Goal: Task Accomplishment & Management: Use online tool/utility

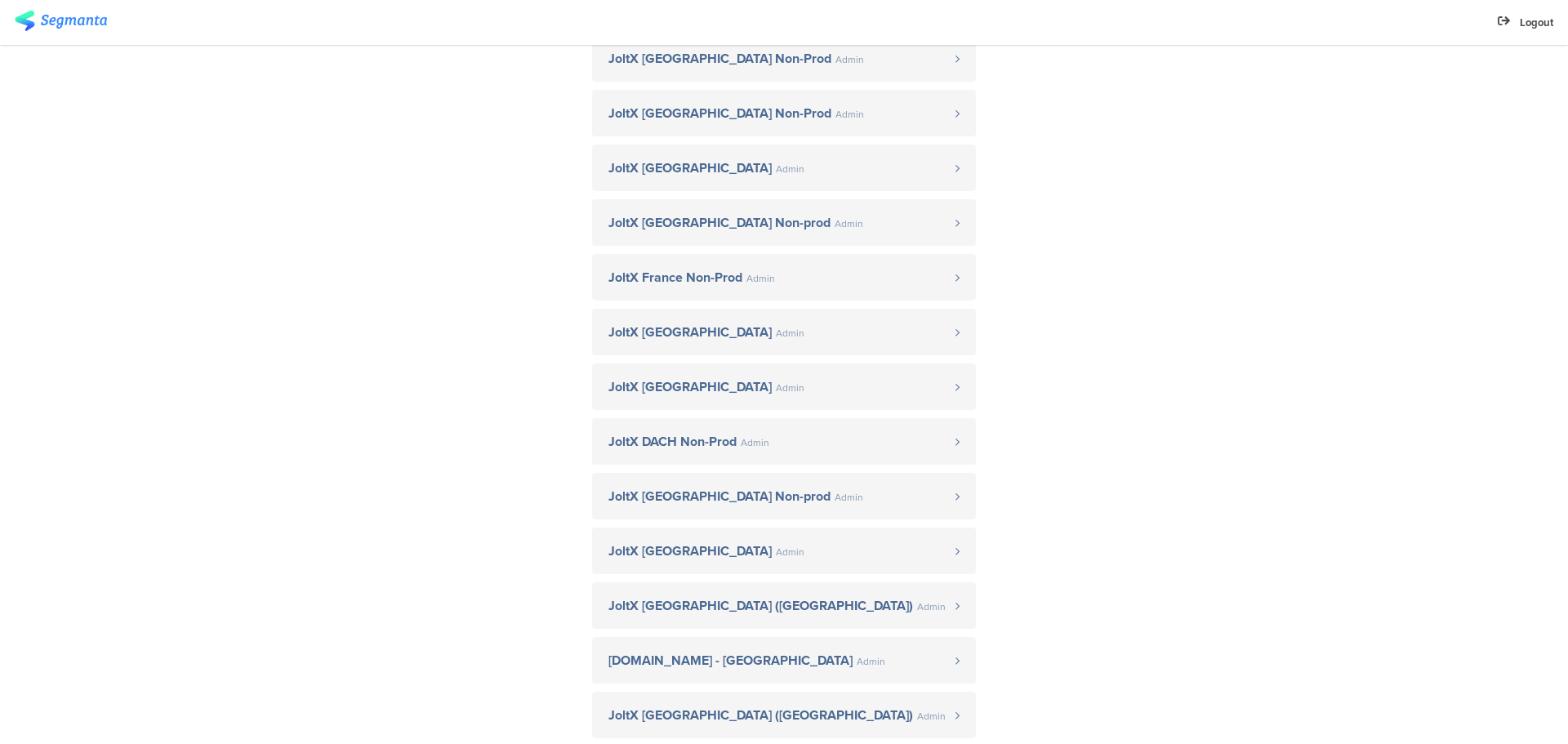
scroll to position [294, 0]
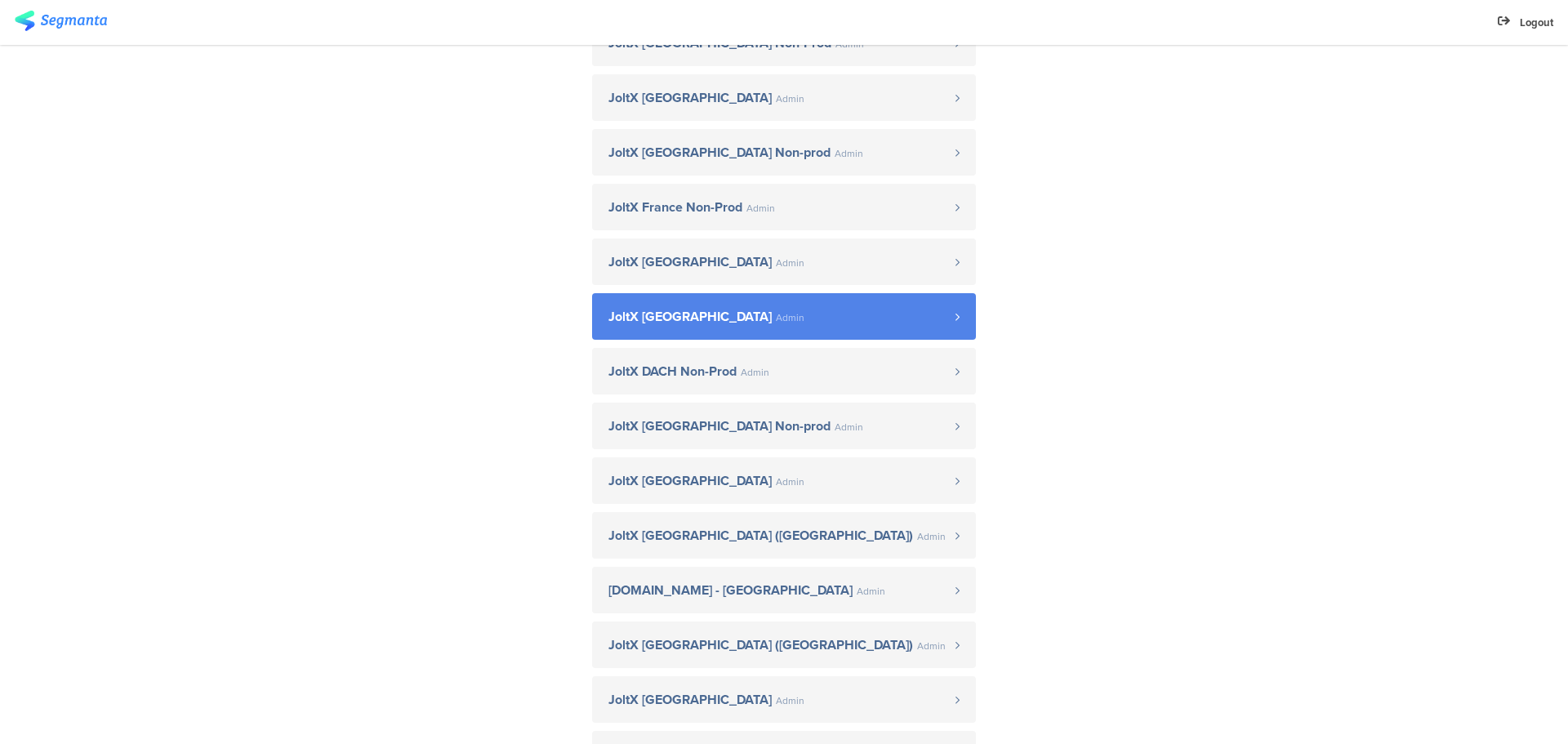
click at [850, 327] on link "JoltX France Admin" at bounding box center [784, 316] width 384 height 47
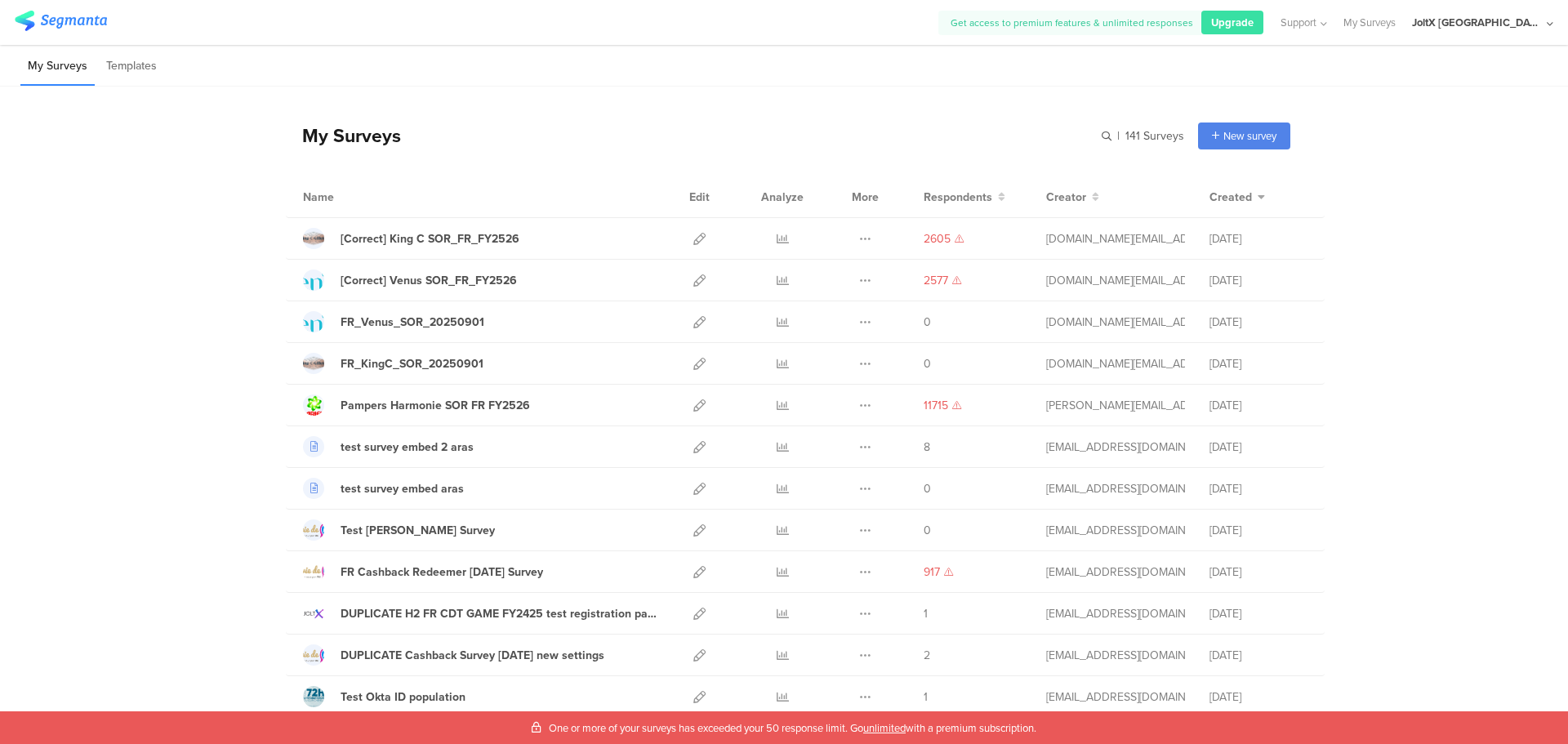
click at [1194, 21] on span "Get access to premium features & unlimited responses" at bounding box center [1072, 23] width 243 height 15
click at [1253, 21] on span "Upgrade" at bounding box center [1233, 22] width 43 height 16
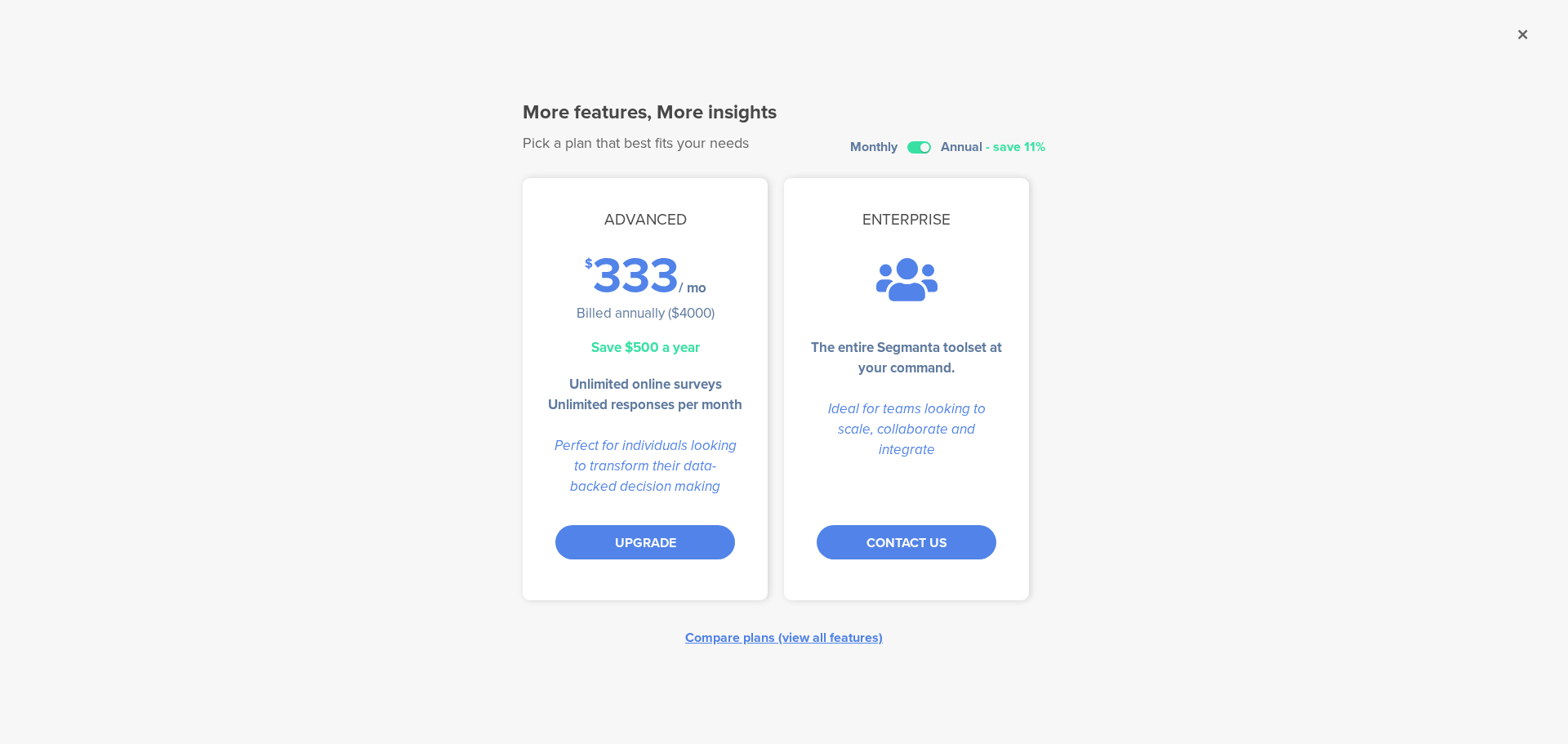
click at [771, 646] on div "Compare plans (view all features)" at bounding box center [784, 637] width 198 height 19
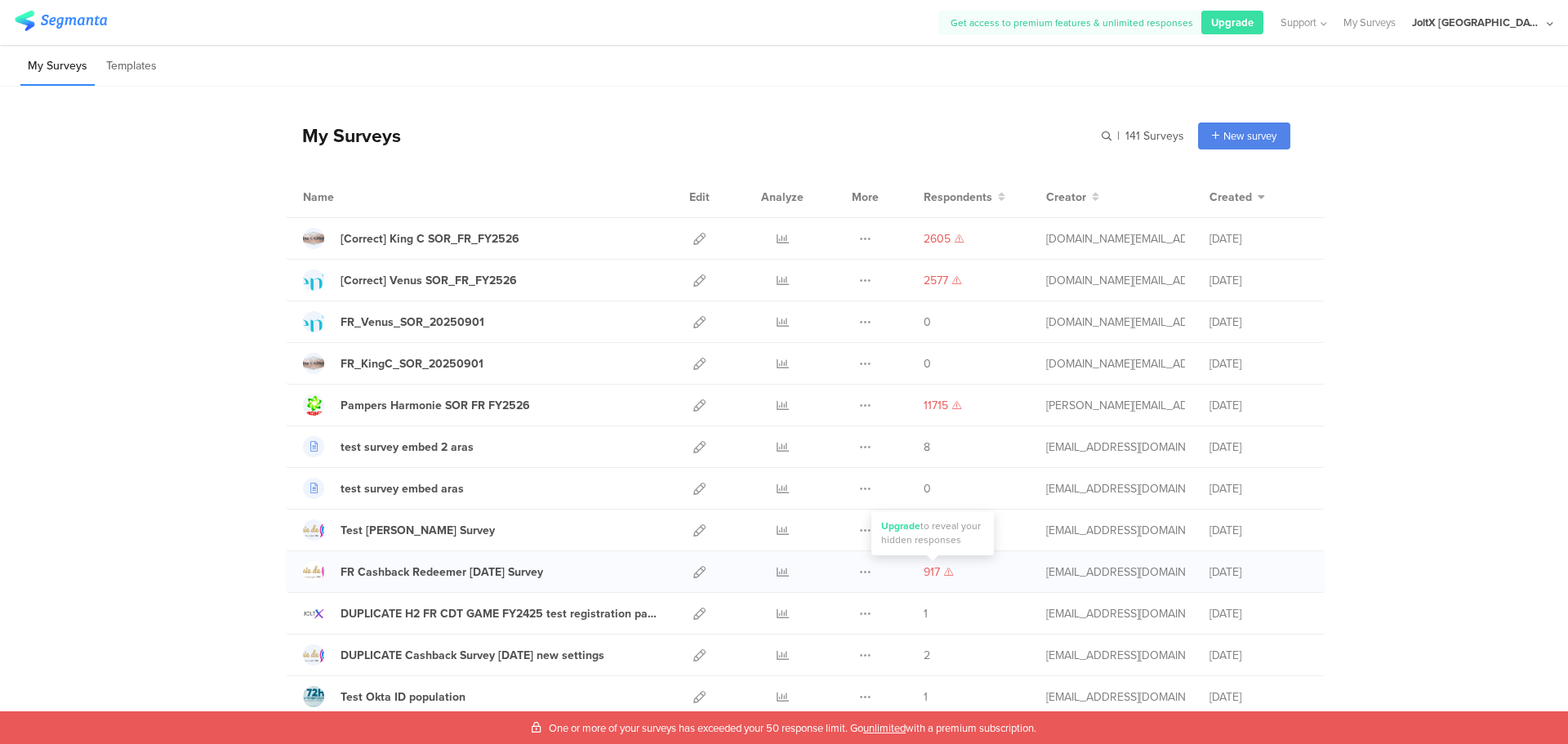
click at [934, 571] on span "917" at bounding box center [939, 571] width 29 height 17
click at [955, 240] on icon at bounding box center [959, 239] width 9 height 8
click at [1224, 143] on div "New survey" at bounding box center [1244, 136] width 92 height 27
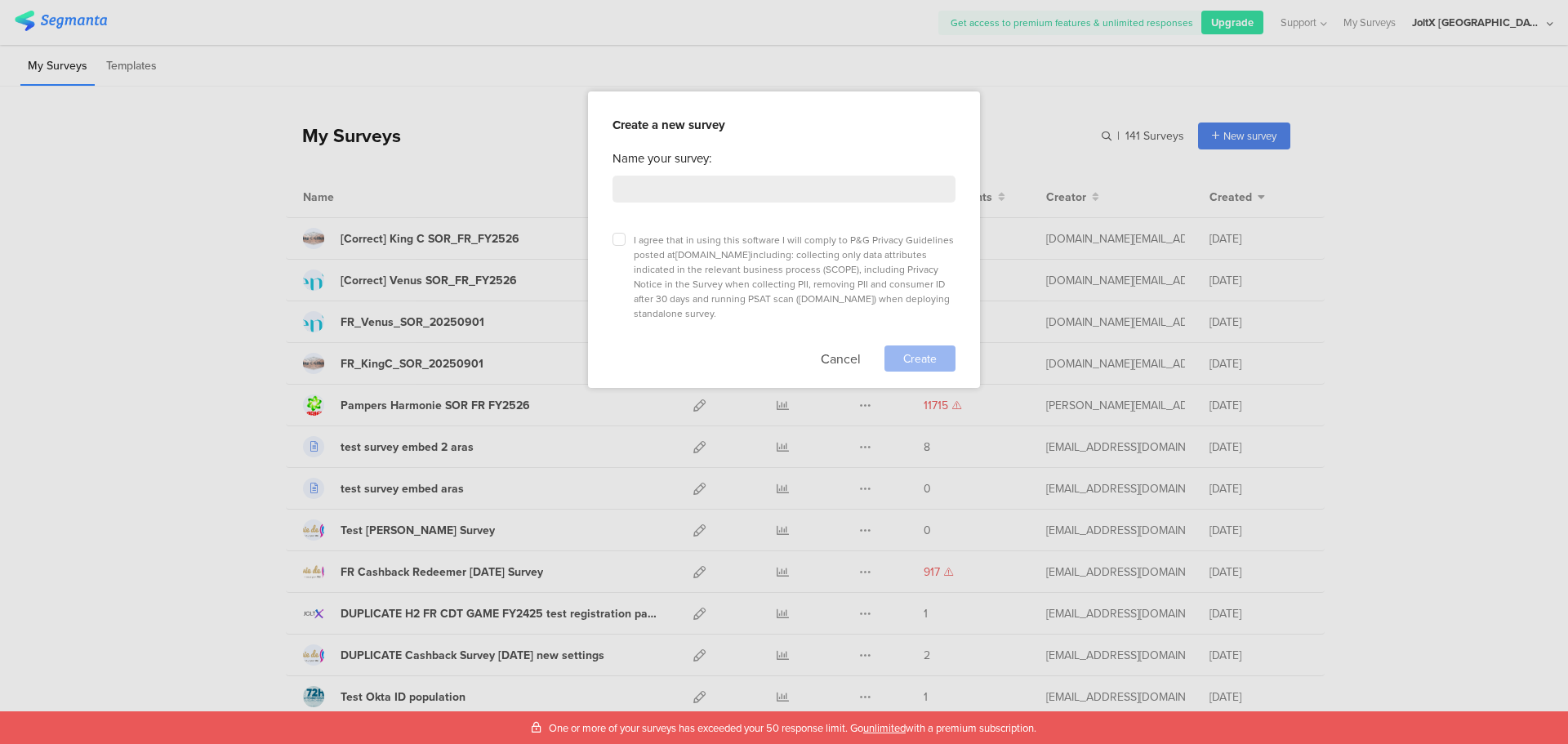
click at [734, 235] on span "I agree that in using this software I will comply to P&G Privacy Guidelines pos…" at bounding box center [794, 277] width 320 height 88
click at [608, 244] on div "Create a new survey Name your survey: I agree that in using this software I wil…" at bounding box center [784, 240] width 392 height 297
click at [616, 241] on icon at bounding box center [619, 240] width 7 height 7
click at [0, 0] on input "checkbox" at bounding box center [0, 0] width 0 height 0
click at [849, 346] on button "Cancel" at bounding box center [840, 359] width 40 height 26
